Goal: Register for event/course

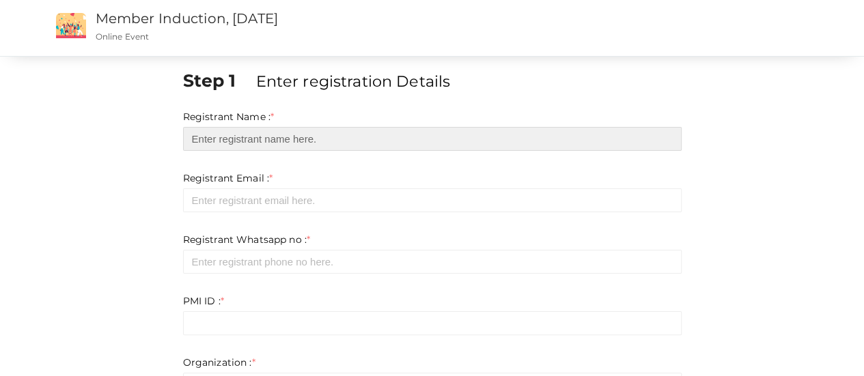
click at [223, 141] on input "text" at bounding box center [432, 139] width 499 height 24
type input "[PERSON_NAME] T"
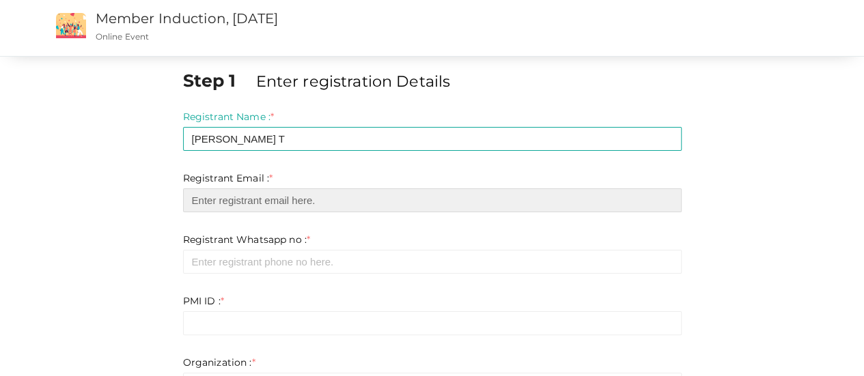
click at [258, 208] on input "email" at bounding box center [432, 201] width 499 height 24
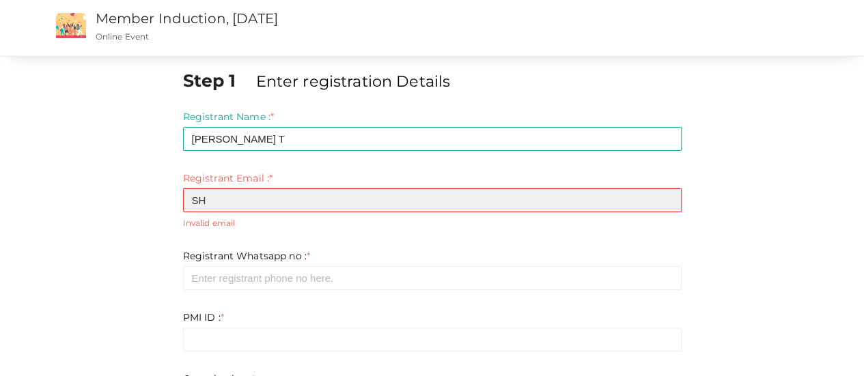
type input "S"
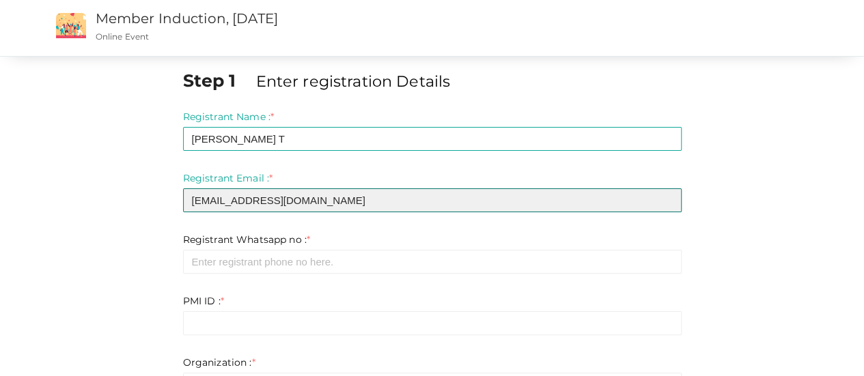
type input "[EMAIL_ADDRESS][DOMAIN_NAME]"
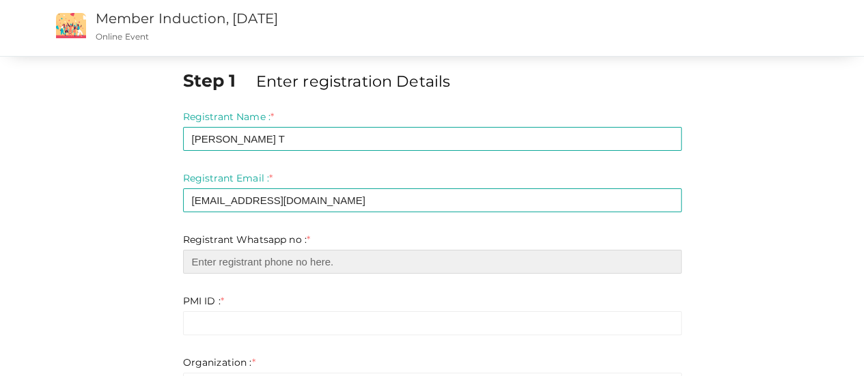
click at [257, 262] on input "number" at bounding box center [432, 262] width 499 height 24
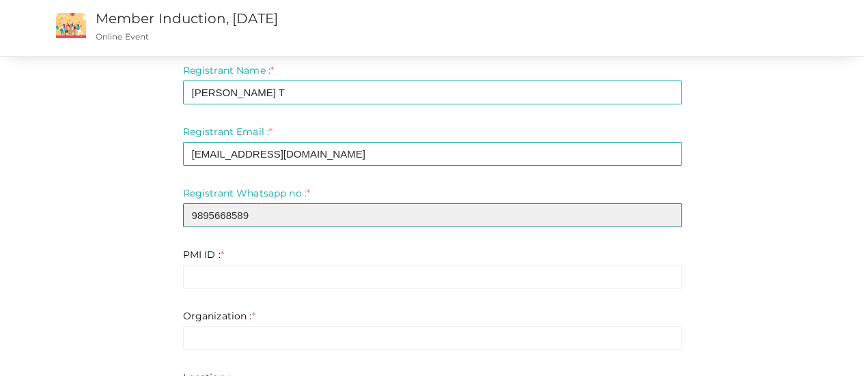
scroll to position [68, 0]
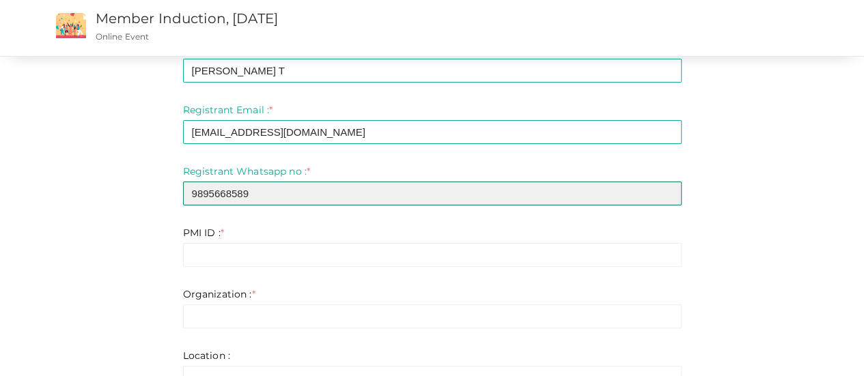
type input "9895668589"
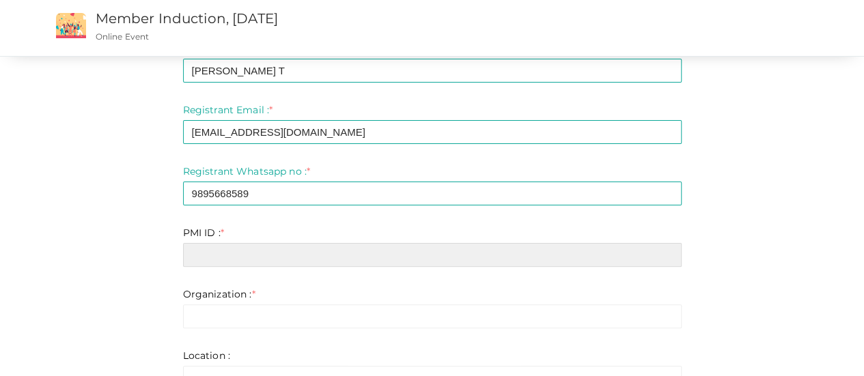
click at [234, 248] on input "text" at bounding box center [432, 255] width 499 height 24
paste input "11808933"
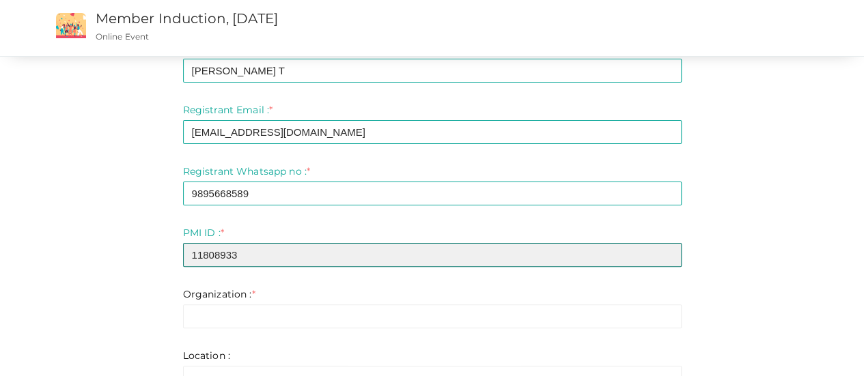
type input "11808933"
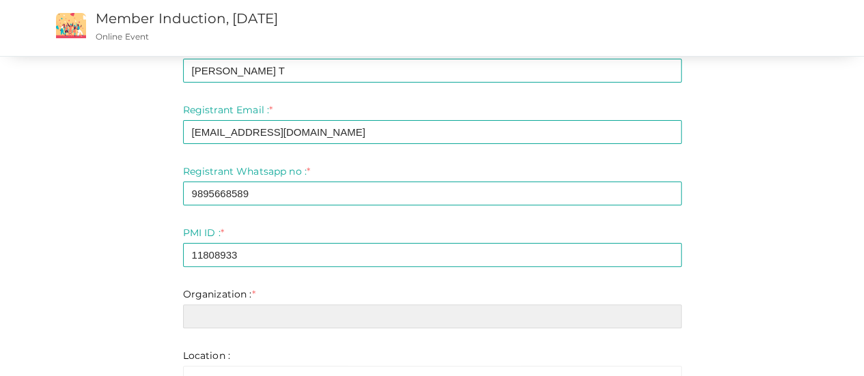
click at [246, 317] on input "text" at bounding box center [432, 317] width 499 height 24
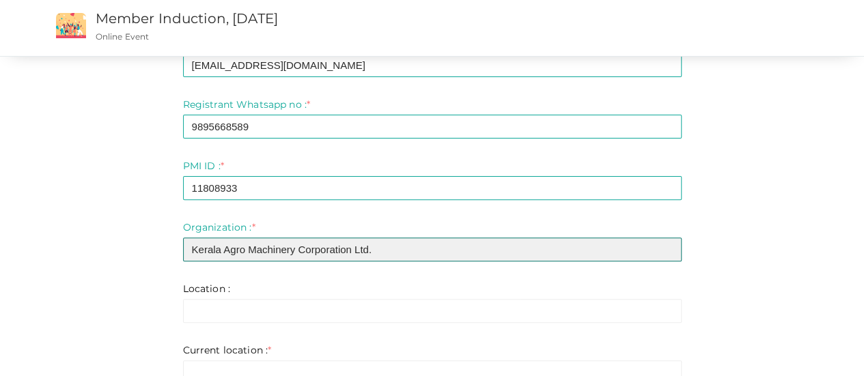
scroll to position [137, 0]
type input "Kerala Agro Machinery Corporation Ltd."
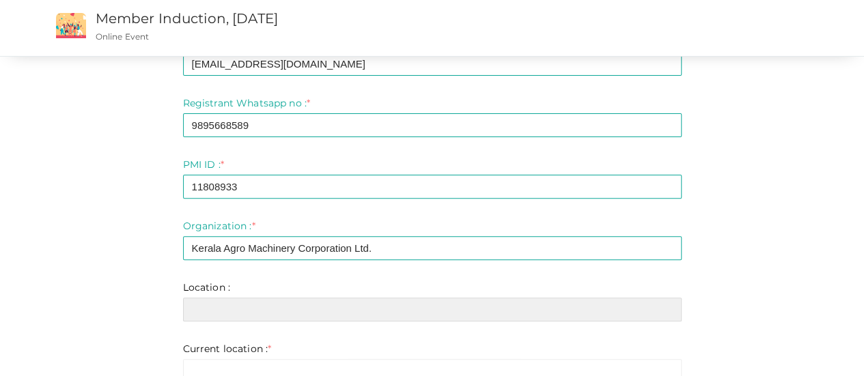
click at [251, 312] on input "text" at bounding box center [432, 310] width 499 height 24
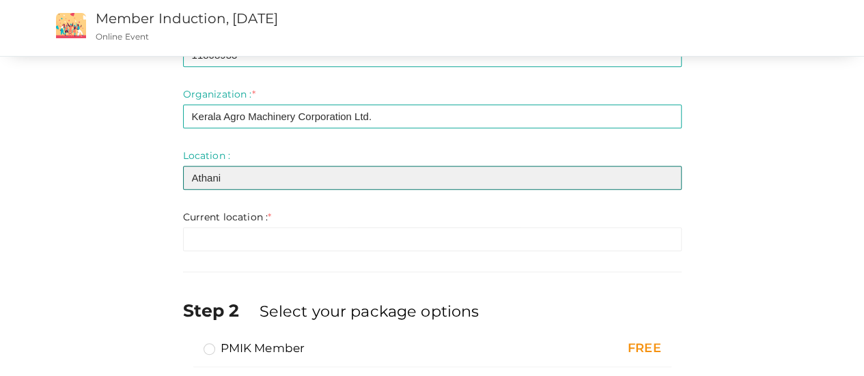
scroll to position [273, 0]
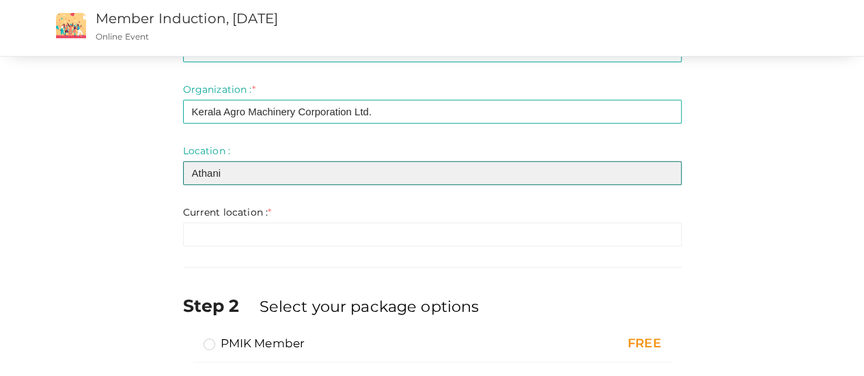
type input "Athani"
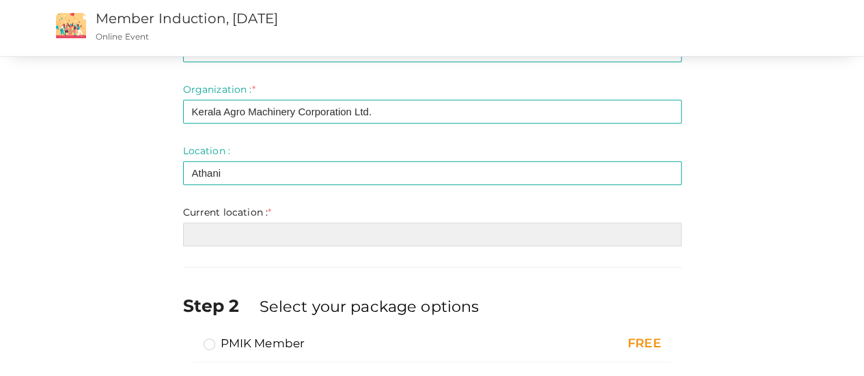
click at [255, 240] on input "text" at bounding box center [432, 235] width 499 height 24
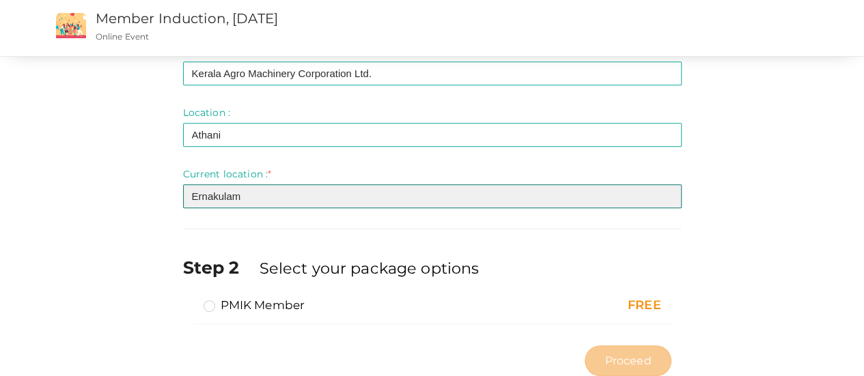
scroll to position [350, 0]
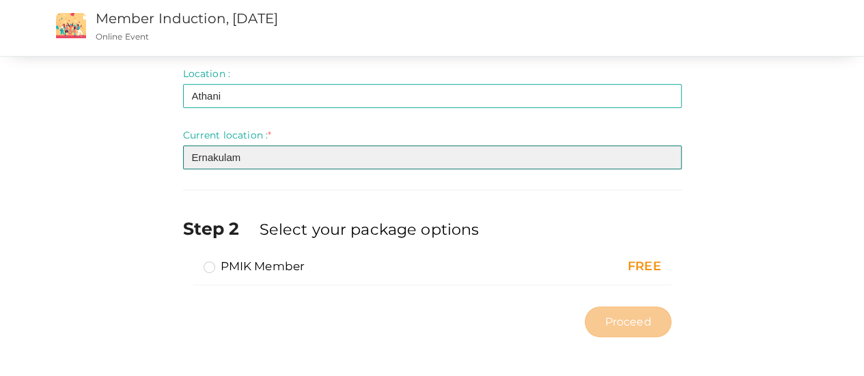
type input "Ernakulam"
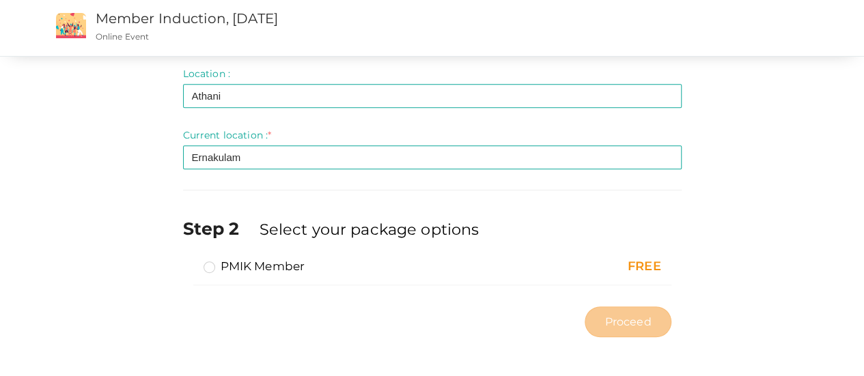
click at [212, 264] on label "PMIK Member" at bounding box center [255, 266] width 102 height 16
click at [190, 261] on input "PMIK Member" at bounding box center [190, 261] width 0 height 0
click at [625, 326] on span "Proceed" at bounding box center [627, 322] width 46 height 16
